Goal: Contribute content: Add original content to the website for others to see

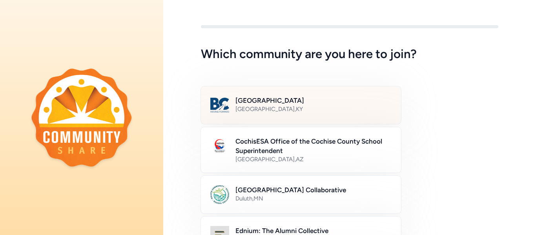
click at [304, 96] on h2 "[GEOGRAPHIC_DATA]" at bounding box center [313, 100] width 156 height 9
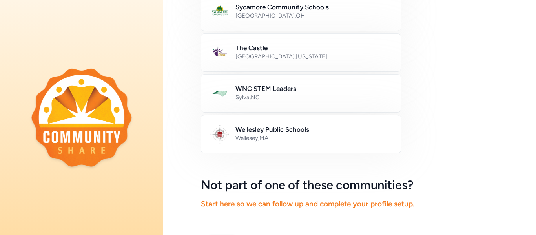
scroll to position [515, 0]
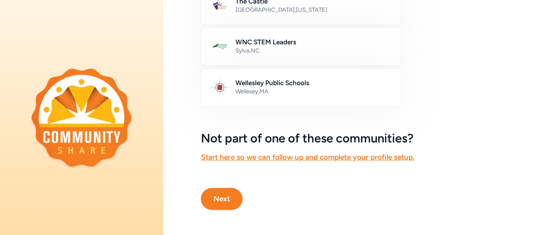
click at [222, 197] on button "Next" at bounding box center [222, 199] width 42 height 22
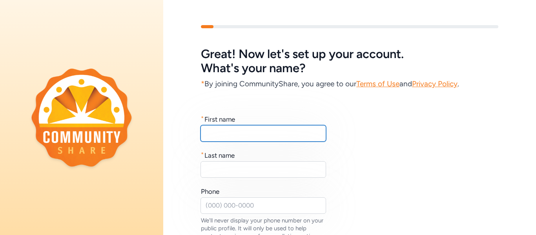
click at [244, 132] on input "text" at bounding box center [263, 133] width 126 height 16
click at [244, 132] on input "T" at bounding box center [263, 133] width 126 height 16
type input "[PERSON_NAME]"
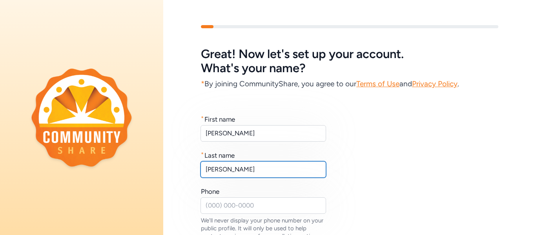
type input "[PERSON_NAME]"
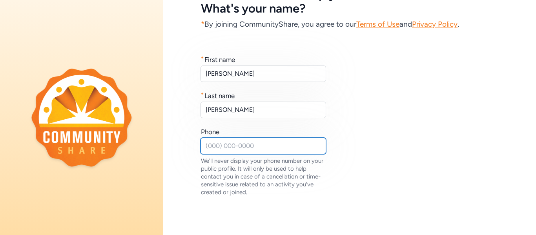
scroll to position [112, 0]
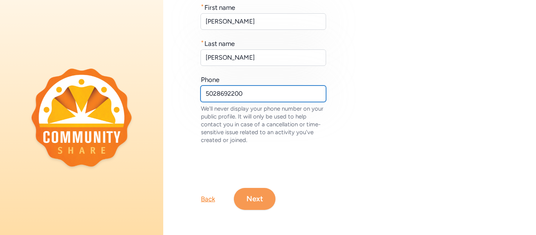
type input "5028692200"
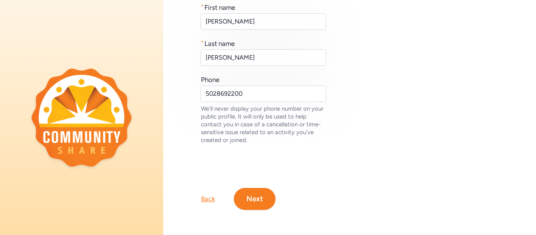
click at [255, 207] on button "Next" at bounding box center [255, 199] width 42 height 22
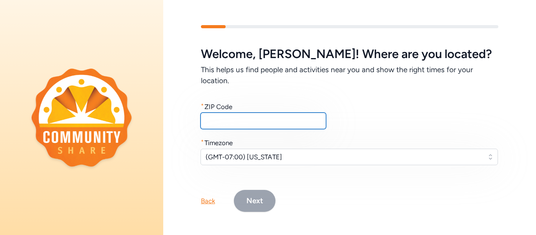
click at [239, 116] on input "text" at bounding box center [263, 121] width 126 height 16
type input "40150"
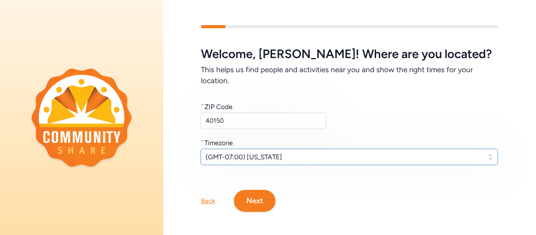
click at [248, 157] on span "(GMT-07:00) [US_STATE]" at bounding box center [344, 156] width 276 height 9
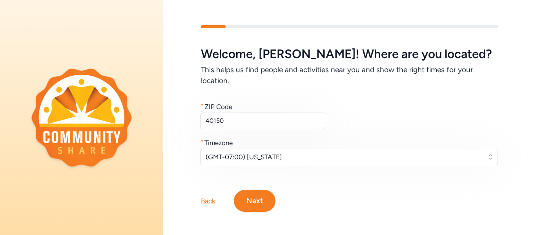
scroll to position [11, 0]
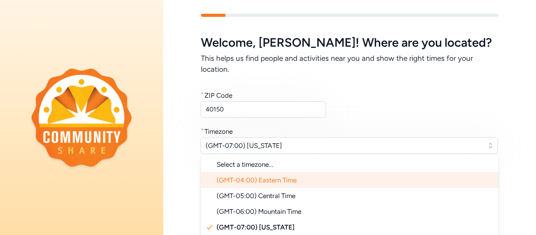
click at [256, 185] on li "(GMT-04:00) Eastern Time" at bounding box center [349, 180] width 297 height 16
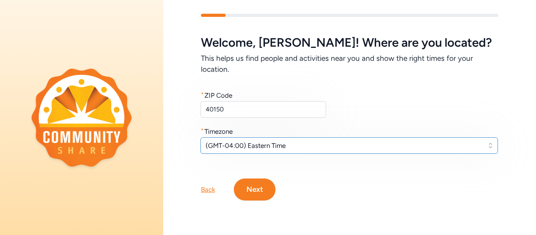
scroll to position [2, 0]
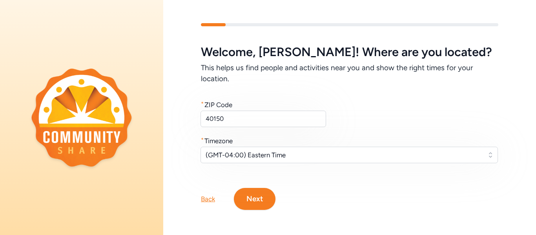
click at [255, 195] on button "Next" at bounding box center [255, 199] width 42 height 22
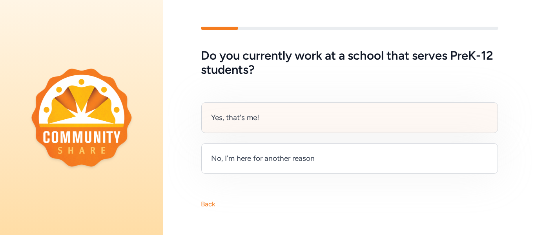
click at [262, 126] on div "Yes, that's me!" at bounding box center [349, 117] width 297 height 31
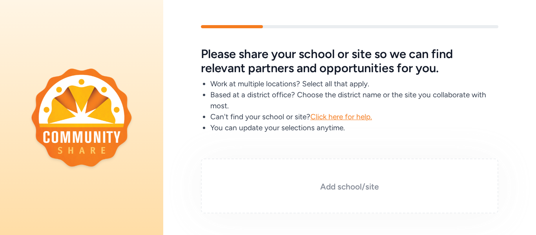
click at [332, 186] on h3 "Add school/site" at bounding box center [349, 186] width 258 height 11
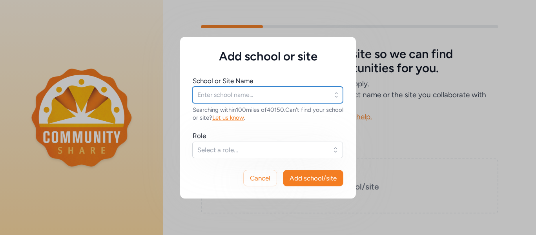
click at [267, 93] on input "text" at bounding box center [267, 95] width 151 height 16
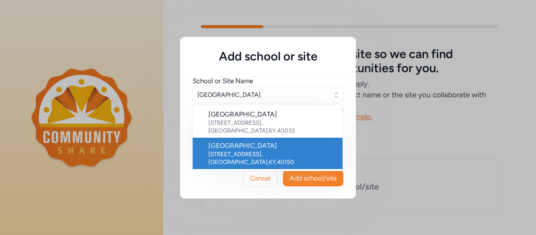
click at [255, 150] on div "[STREET_ADDRESS]" at bounding box center [272, 158] width 128 height 16
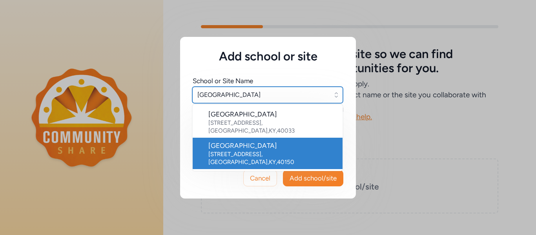
type input "[GEOGRAPHIC_DATA]"
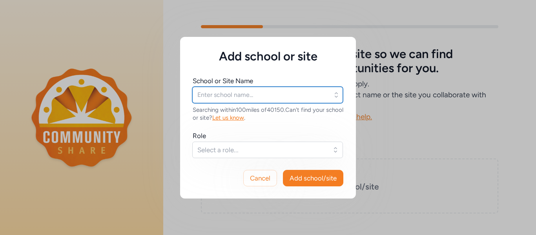
type input "[GEOGRAPHIC_DATA]"
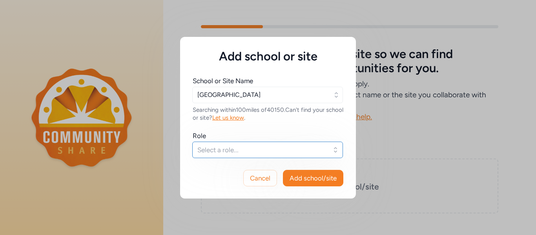
click at [255, 150] on span "Select a role..." at bounding box center [261, 149] width 129 height 9
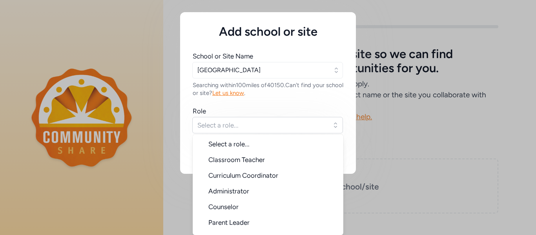
scroll to position [13, 0]
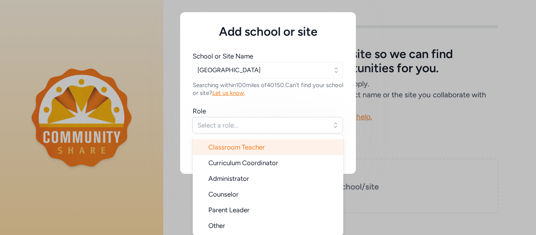
click at [261, 146] on span "Classroom Teacher" at bounding box center [236, 147] width 56 height 8
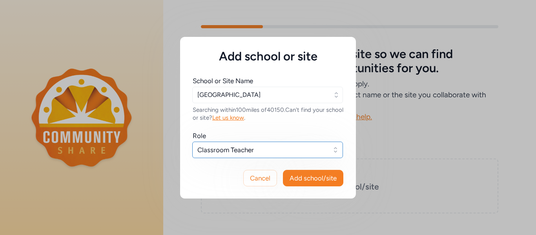
scroll to position [0, 0]
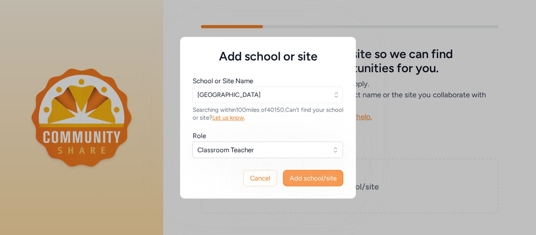
click at [310, 182] on button "Add school/site" at bounding box center [313, 178] width 60 height 16
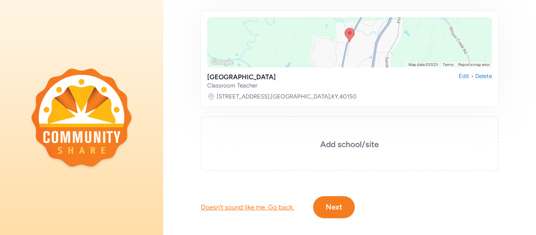
scroll to position [139, 0]
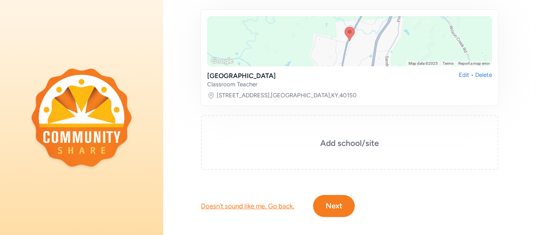
click at [337, 209] on button "Next" at bounding box center [334, 206] width 42 height 22
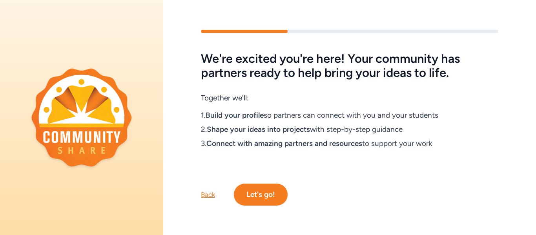
click at [271, 198] on button "Let's go!" at bounding box center [261, 195] width 54 height 22
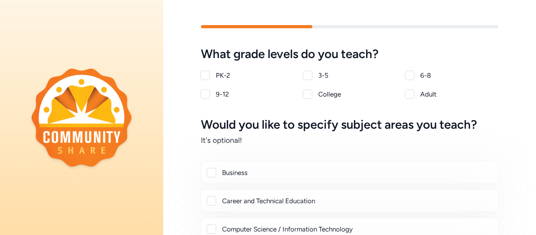
click at [205, 75] on div at bounding box center [204, 75] width 9 height 9
checkbox input "true"
click at [310, 77] on div at bounding box center [307, 75] width 9 height 9
checkbox input "true"
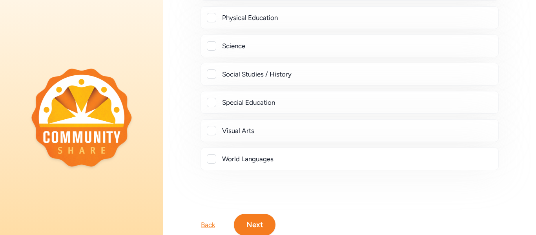
scroll to position [379, 0]
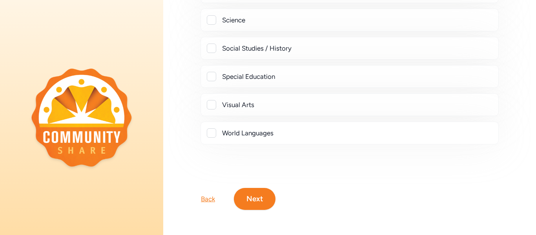
click at [258, 200] on button "Next" at bounding box center [255, 199] width 42 height 22
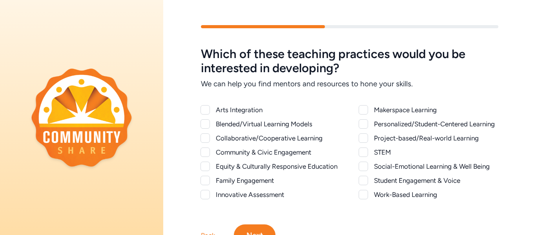
scroll to position [36, 0]
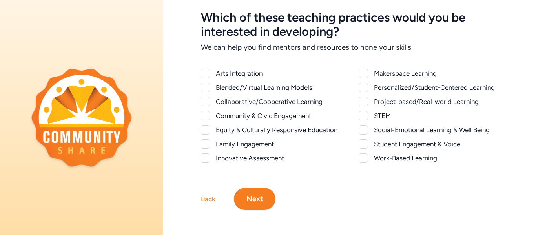
click at [258, 200] on button "Next" at bounding box center [255, 199] width 42 height 22
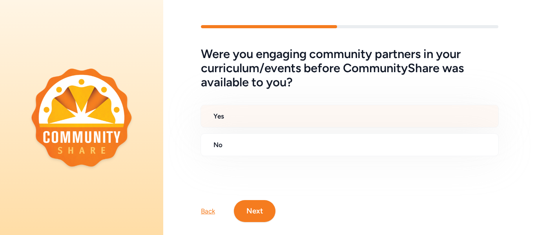
click at [243, 116] on h2 "Yes" at bounding box center [352, 115] width 279 height 9
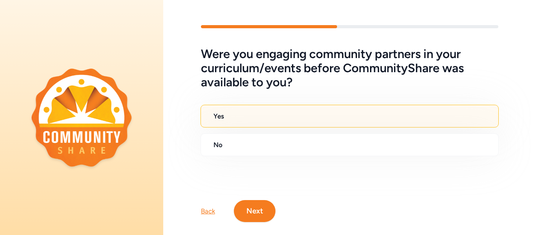
click at [255, 211] on button "Next" at bounding box center [255, 211] width 42 height 22
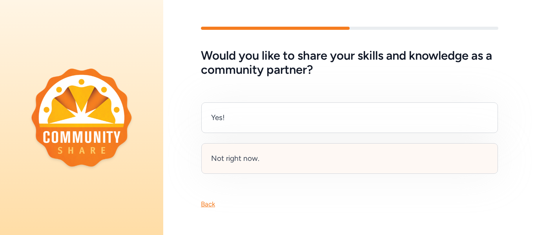
click at [244, 165] on div "Not right now." at bounding box center [349, 158] width 297 height 31
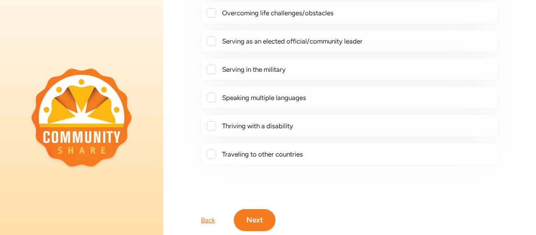
scroll to position [231, 0]
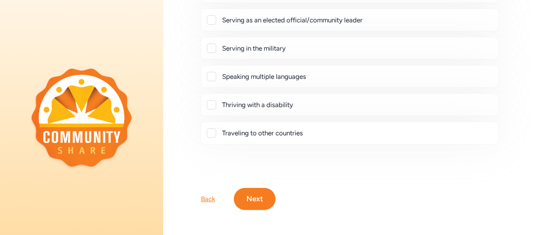
click at [255, 204] on button "Next" at bounding box center [255, 199] width 42 height 22
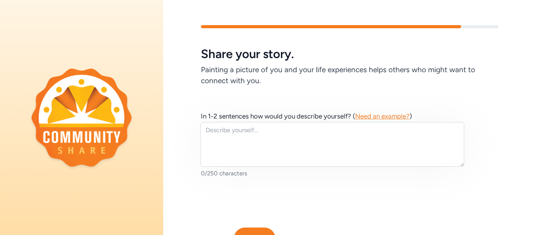
scroll to position [40, 0]
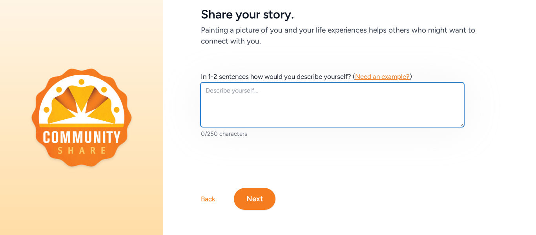
click at [249, 95] on textarea at bounding box center [332, 104] width 264 height 45
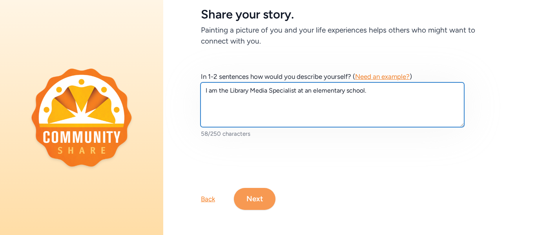
type textarea "I am the Library Media Specialist at an elementary school."
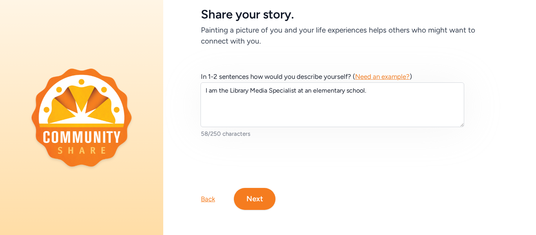
click at [254, 203] on button "Next" at bounding box center [255, 199] width 42 height 22
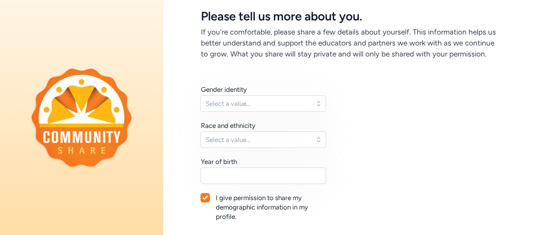
scroll to position [38, 0]
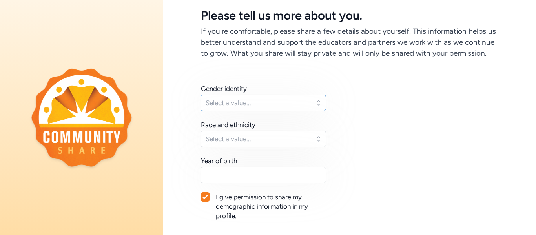
click at [314, 100] on button "Select a value..." at bounding box center [263, 103] width 126 height 16
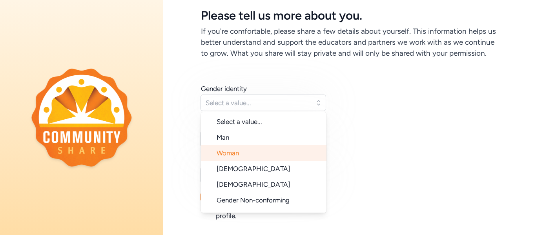
click at [291, 149] on li "Woman" at bounding box center [264, 153] width 126 height 16
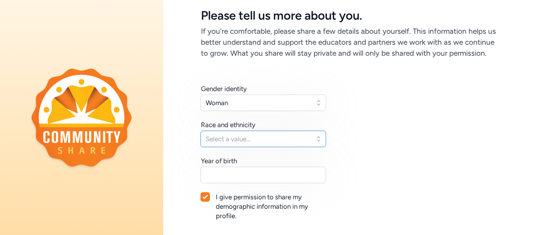
click at [292, 141] on span "Select a value..." at bounding box center [258, 138] width 104 height 9
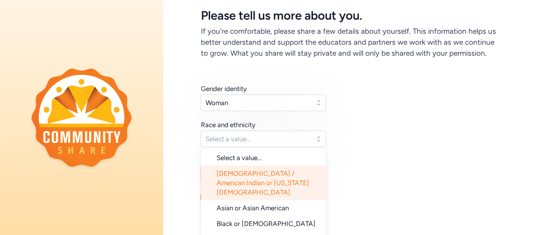
scroll to position [78, 0]
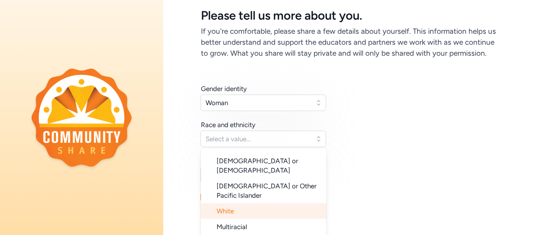
click at [288, 203] on li "White" at bounding box center [264, 211] width 126 height 16
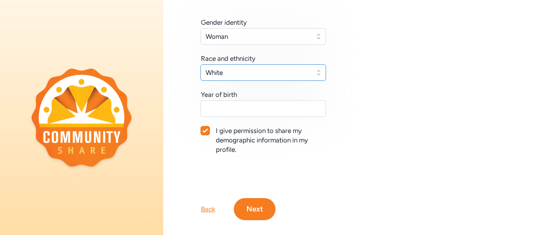
scroll to position [115, 0]
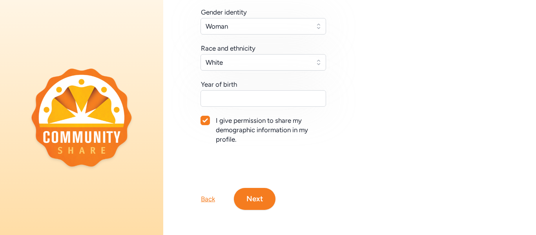
click at [208, 123] on div at bounding box center [205, 120] width 9 height 9
checkbox input "false"
click at [253, 203] on button "Next" at bounding box center [255, 199] width 42 height 22
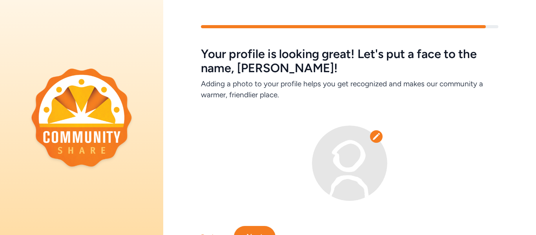
scroll to position [38, 0]
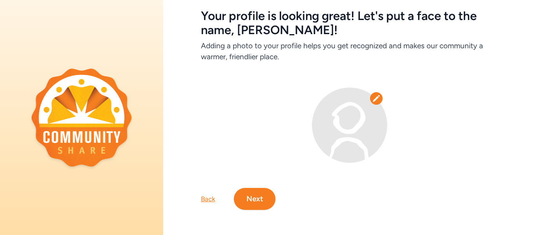
click at [251, 202] on button "Next" at bounding box center [255, 199] width 42 height 22
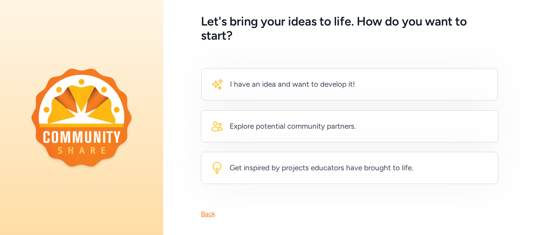
scroll to position [41, 0]
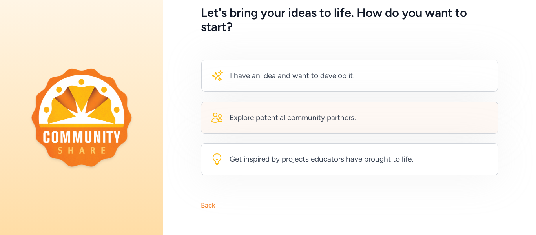
click at [277, 117] on div "Explore potential community partners." at bounding box center [292, 117] width 126 height 11
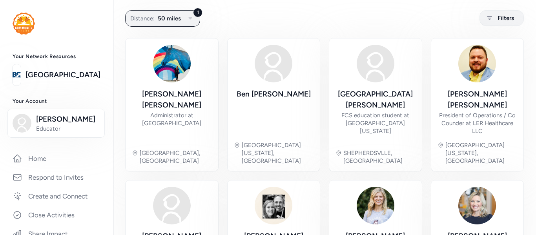
scroll to position [63, 0]
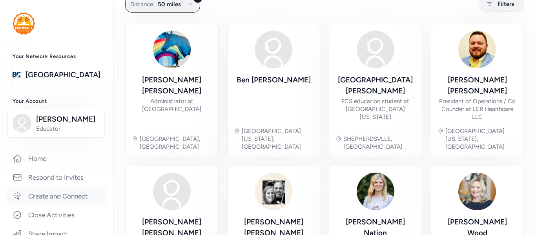
click at [84, 197] on link "Create and Connect" at bounding box center [56, 196] width 100 height 17
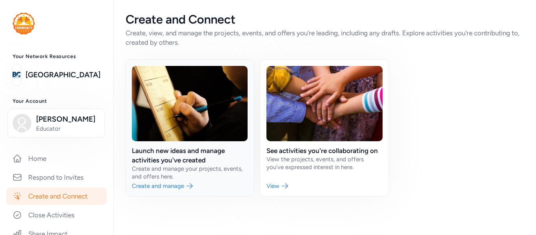
click at [144, 186] on link at bounding box center [190, 128] width 128 height 137
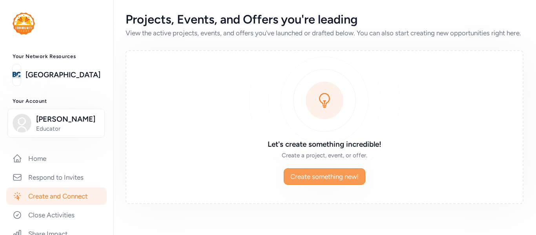
click at [315, 181] on span "Create something new!" at bounding box center [324, 176] width 68 height 9
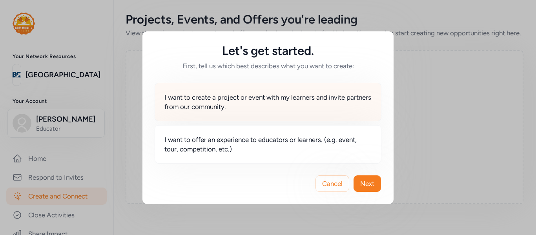
click at [298, 107] on span "I want to create a project or event with my learners and invite partners from o…" at bounding box center [267, 102] width 207 height 19
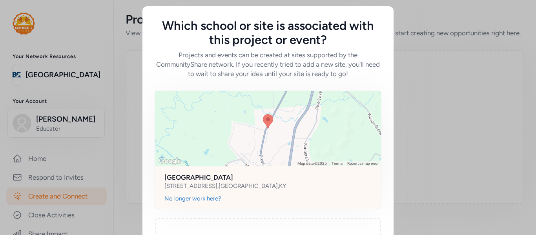
scroll to position [85, 0]
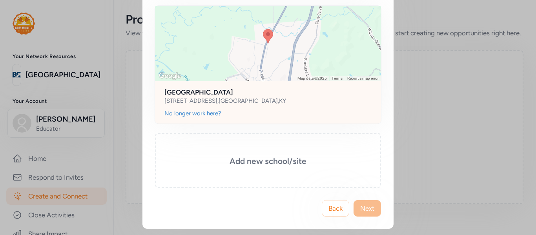
click at [238, 94] on h2 "[GEOGRAPHIC_DATA]" at bounding box center [267, 91] width 207 height 9
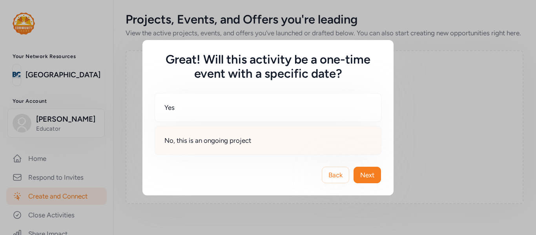
click at [241, 143] on span "No, this is an ongoing project" at bounding box center [207, 140] width 87 height 9
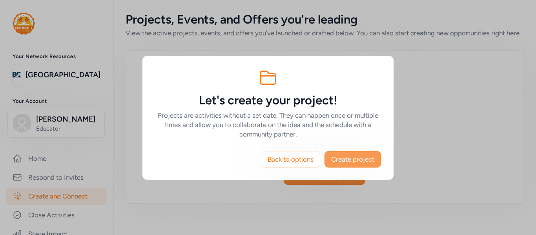
click at [368, 158] on span "Create project" at bounding box center [352, 159] width 43 height 9
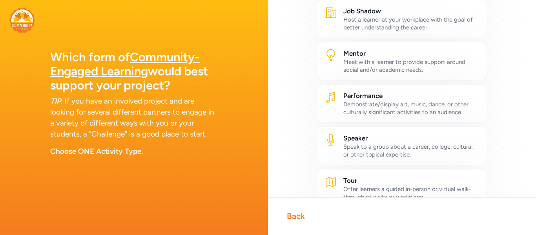
scroll to position [381, 0]
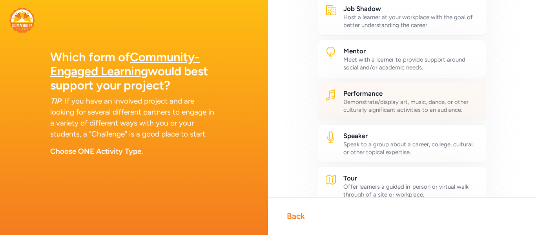
click at [386, 106] on div "Demonstrate/display art, music, dance, or other culturally significant activiti…" at bounding box center [411, 106] width 136 height 16
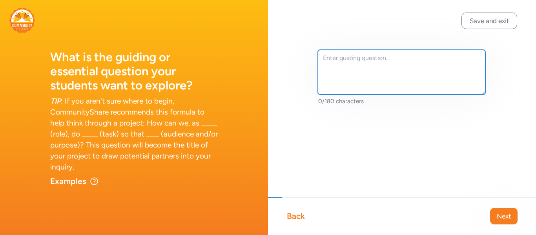
click at [374, 61] on textarea at bounding box center [402, 72] width 168 height 45
type textarea "f"
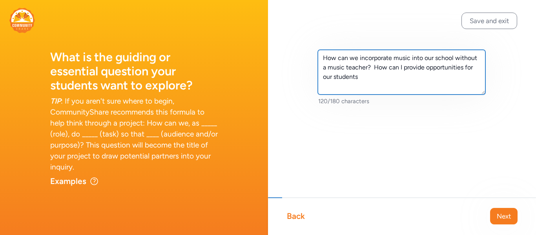
click at [404, 67] on textarea "How can we incorporate music into our school without a music teacher? How can I…" at bounding box center [402, 72] width 168 height 45
click at [331, 78] on textarea "How can we incorporate music into our school without a music teacher? How can I…" at bounding box center [402, 72] width 168 height 45
click at [446, 78] on textarea "How can we incorporate music into our school without a music teacher? How can I…" at bounding box center [402, 72] width 168 height 45
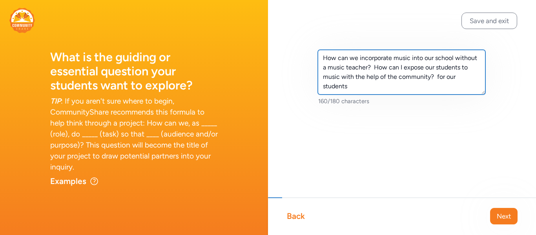
drag, startPoint x: 369, startPoint y: 84, endPoint x: 319, endPoint y: 91, distance: 51.0
click at [319, 91] on textarea "How can we incorporate music into our school without a music teacher? How can I…" at bounding box center [402, 72] width 168 height 45
type textarea "How can we incorporate music into our school without a music teacher? How can I…"
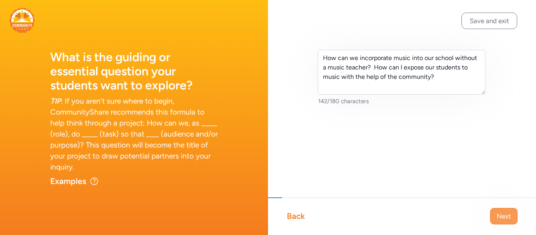
click at [500, 216] on span "Next" at bounding box center [504, 215] width 14 height 9
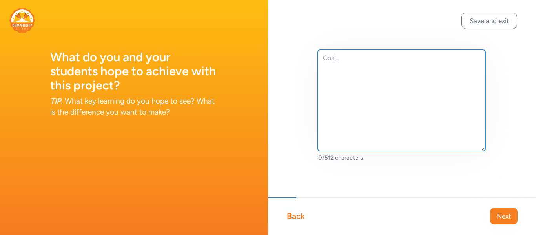
click at [387, 60] on textarea at bounding box center [402, 100] width 168 height 101
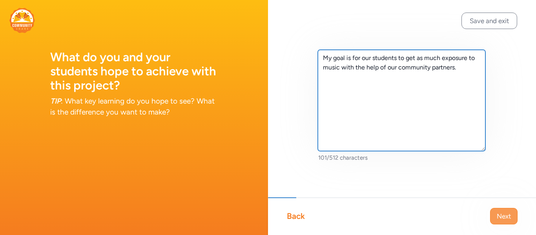
type textarea "My goal is for our students to get as much exposure to music with the help of o…"
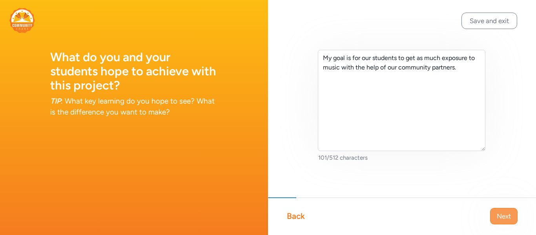
click at [508, 220] on span "Next" at bounding box center [504, 215] width 14 height 9
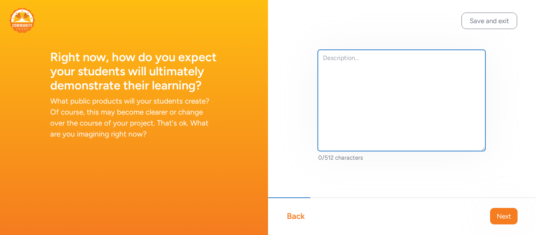
click at [408, 60] on textarea at bounding box center [402, 100] width 168 height 101
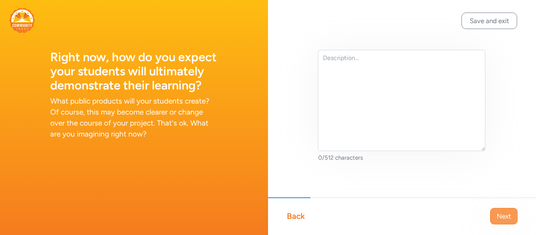
click at [506, 213] on span "Next" at bounding box center [504, 215] width 14 height 9
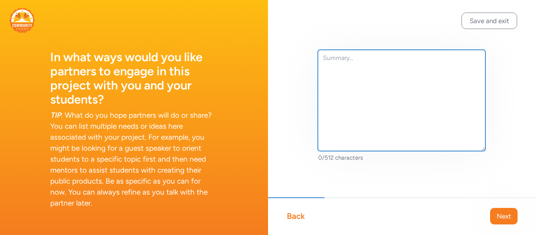
click at [394, 58] on textarea at bounding box center [402, 100] width 168 height 101
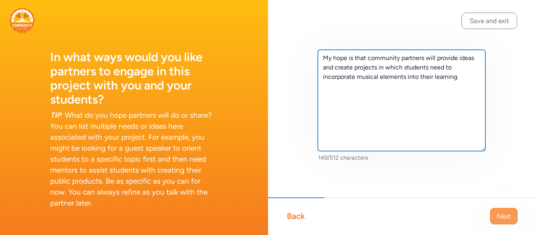
type textarea "My hope is that community partners will provide ideas and create projects in wh…"
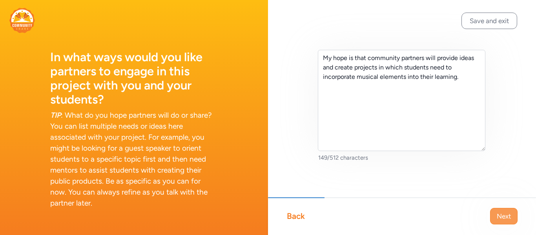
click at [497, 214] on span "Next" at bounding box center [504, 215] width 14 height 9
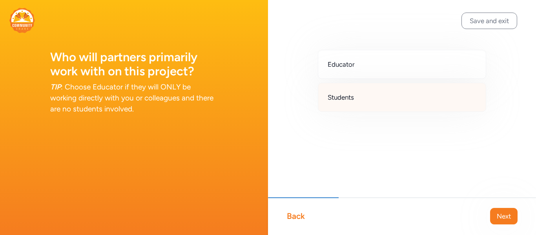
click at [384, 93] on div "Students" at bounding box center [402, 97] width 168 height 29
click at [504, 218] on span "Next" at bounding box center [504, 215] width 14 height 9
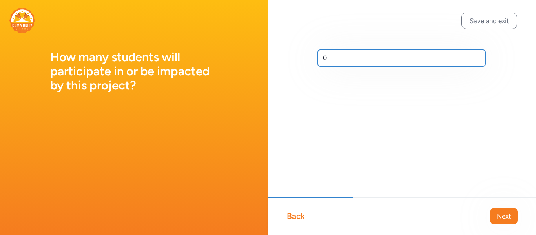
click at [384, 58] on input "0" at bounding box center [402, 58] width 168 height 16
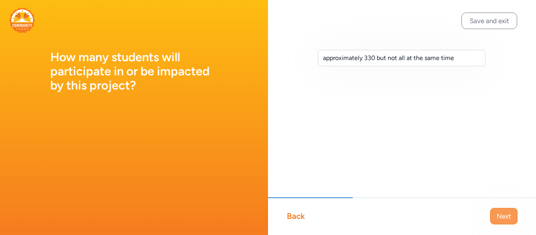
click at [504, 215] on span "Next" at bounding box center [504, 215] width 14 height 9
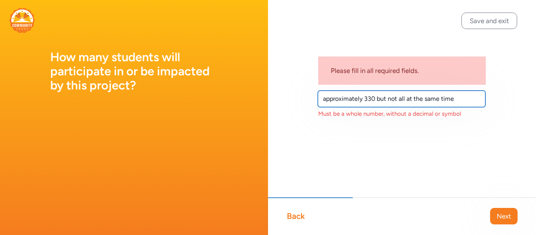
drag, startPoint x: 458, startPoint y: 99, endPoint x: 289, endPoint y: 113, distance: 169.3
click at [289, 113] on div "Please fill in all required fields. approximately 330 but not all at the same t…" at bounding box center [402, 96] width 268 height 193
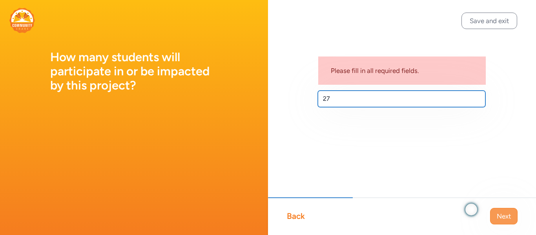
type input "27"
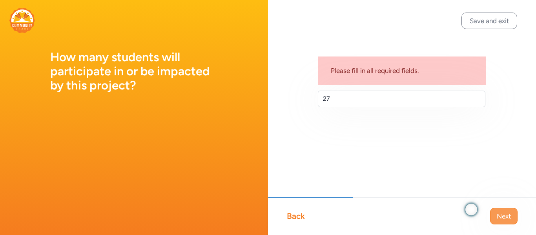
click at [504, 216] on span "Next" at bounding box center [504, 215] width 14 height 9
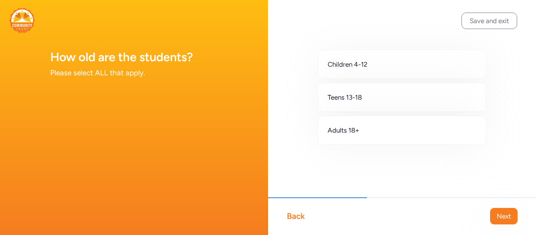
click at [297, 217] on div "Back" at bounding box center [296, 216] width 18 height 11
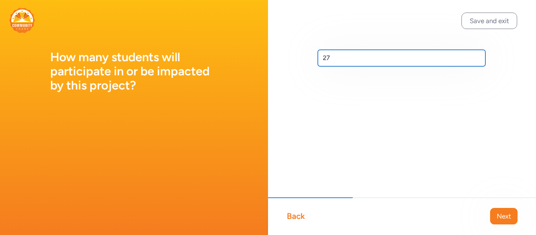
click at [331, 55] on input "27" at bounding box center [402, 58] width 168 height 16
type input "2"
type input "330"
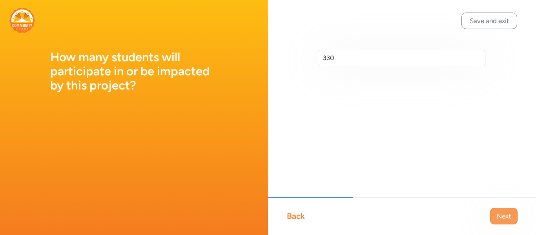
click at [506, 218] on span "Next" at bounding box center [504, 215] width 14 height 9
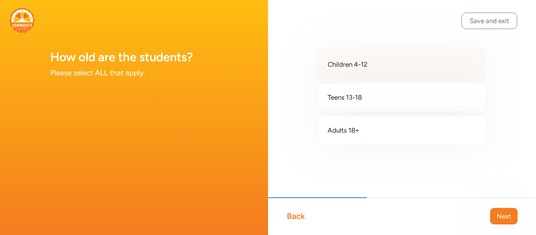
click at [363, 62] on span "Children 4-12" at bounding box center [348, 64] width 40 height 9
click at [506, 215] on span "Next" at bounding box center [504, 215] width 14 height 9
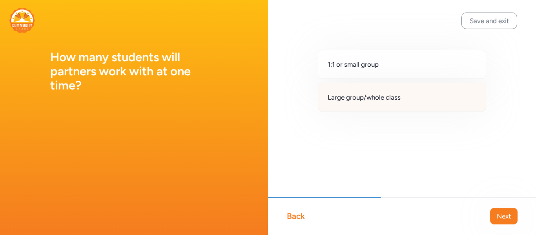
click at [353, 103] on div "Large group/whole class" at bounding box center [402, 97] width 168 height 29
click at [503, 215] on span "Next" at bounding box center [504, 215] width 14 height 9
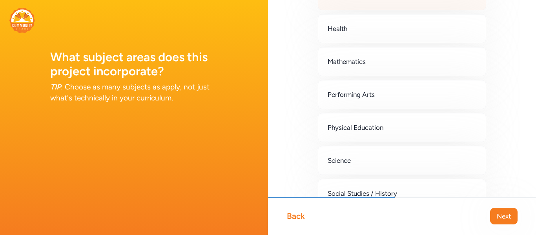
scroll to position [171, 0]
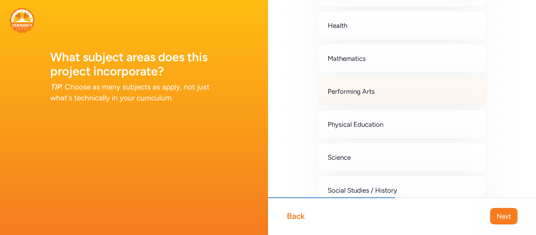
click at [408, 90] on div "Performing Arts" at bounding box center [402, 91] width 168 height 29
click at [509, 218] on span "Next" at bounding box center [504, 215] width 14 height 9
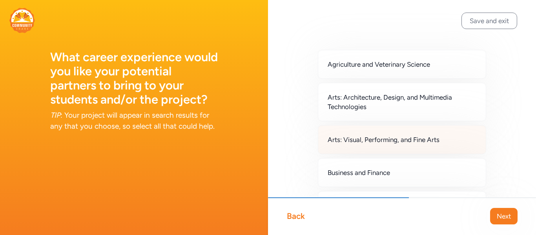
click at [439, 142] on span "Arts: Visual, Performing, and Fine Arts" at bounding box center [384, 139] width 112 height 9
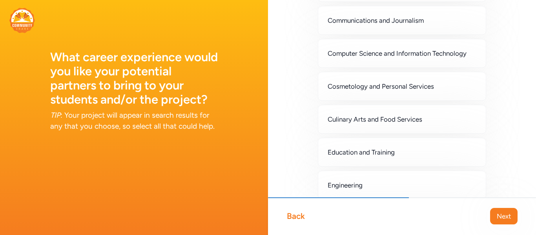
scroll to position [218, 0]
click at [504, 218] on span "Next" at bounding box center [504, 215] width 14 height 9
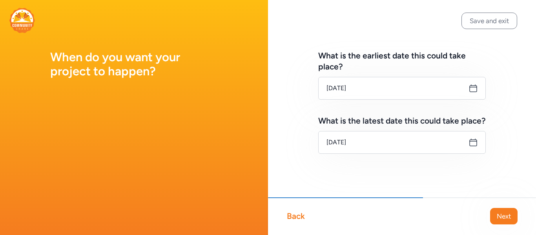
click at [504, 218] on span "Next" at bounding box center [504, 215] width 14 height 9
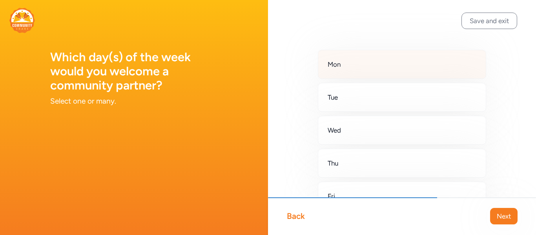
click at [350, 74] on div "Mon" at bounding box center [402, 64] width 168 height 29
click at [504, 217] on span "Next" at bounding box center [504, 215] width 14 height 9
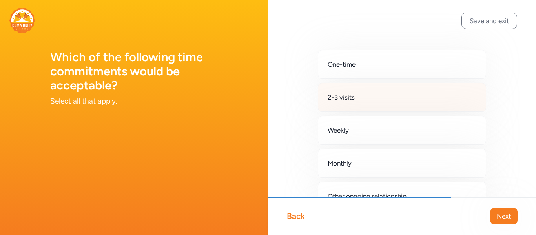
click at [424, 99] on div "2-3 visits" at bounding box center [402, 97] width 168 height 29
click at [505, 214] on span "Next" at bounding box center [504, 215] width 14 height 9
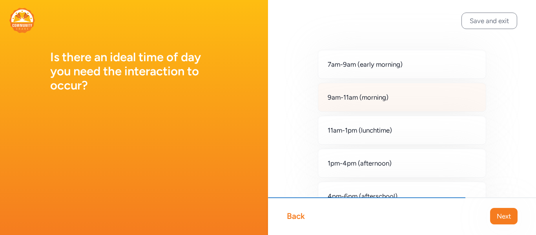
click at [443, 107] on div "9am-11am (morning)" at bounding box center [402, 97] width 168 height 29
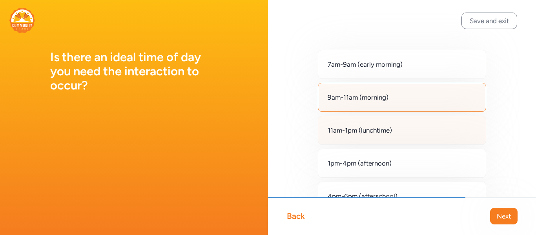
click at [432, 122] on div "11am-1pm (lunchtime)" at bounding box center [402, 130] width 168 height 29
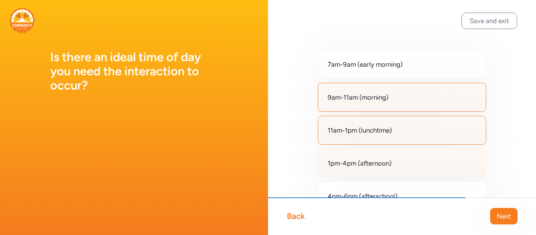
click at [425, 163] on div "1pm-4pm (afternoon)" at bounding box center [402, 163] width 168 height 29
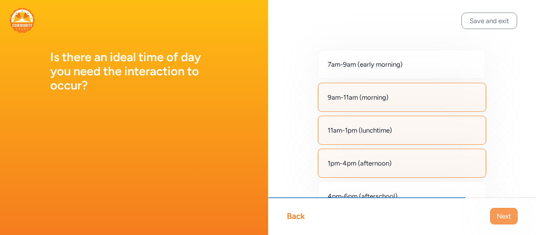
click at [499, 217] on span "Next" at bounding box center [504, 215] width 14 height 9
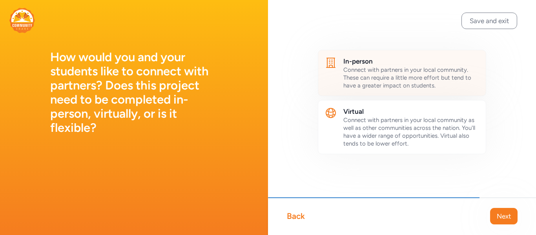
click at [432, 79] on span "Connect with partners in your local community. These can require a little more …" at bounding box center [407, 77] width 128 height 23
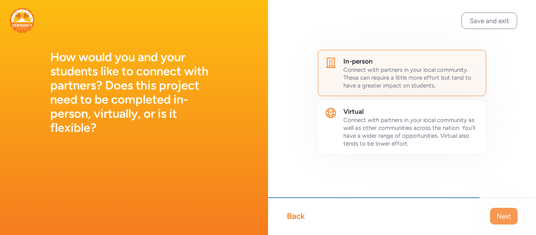
click at [506, 217] on span "Next" at bounding box center [504, 215] width 14 height 9
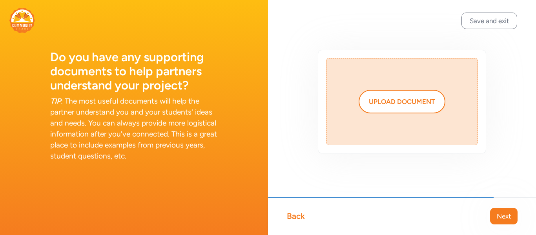
click at [506, 217] on span "Next" at bounding box center [504, 215] width 14 height 9
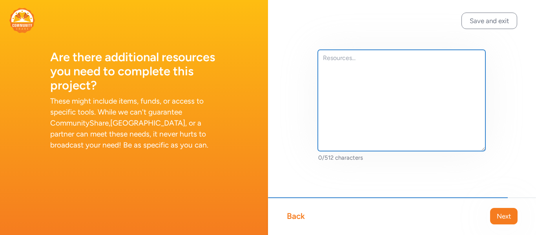
click at [419, 60] on textarea at bounding box center [402, 100] width 168 height 101
type textarea "Instruments at times"
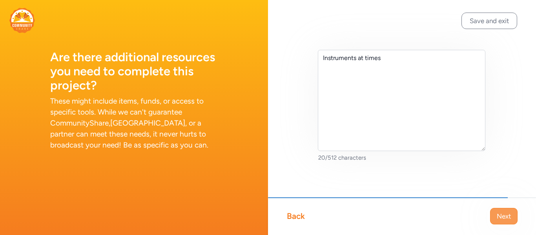
click at [501, 220] on span "Next" at bounding box center [504, 215] width 14 height 9
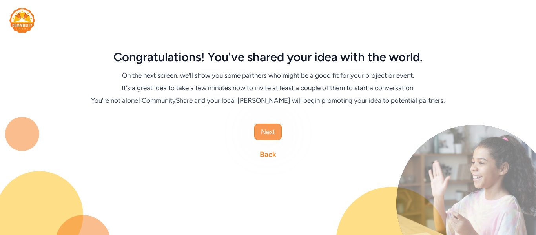
click at [271, 129] on span "Next" at bounding box center [268, 131] width 14 height 9
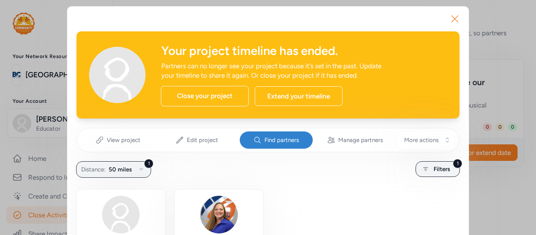
click at [458, 18] on icon "button" at bounding box center [454, 19] width 13 height 13
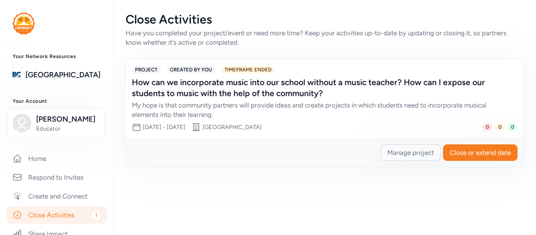
click at [397, 151] on span "Manage project" at bounding box center [410, 152] width 47 height 9
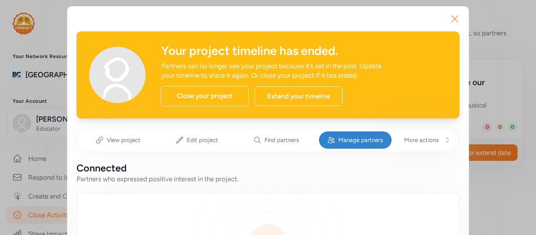
click at [456, 20] on icon "button" at bounding box center [455, 19] width 6 height 6
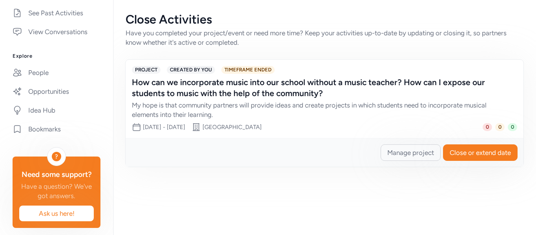
scroll to position [246, 0]
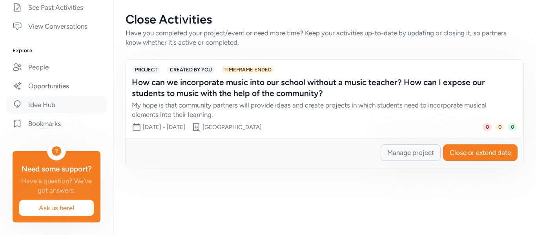
click at [71, 109] on link "Idea Hub" at bounding box center [56, 104] width 100 height 17
